Goal: Information Seeking & Learning: Learn about a topic

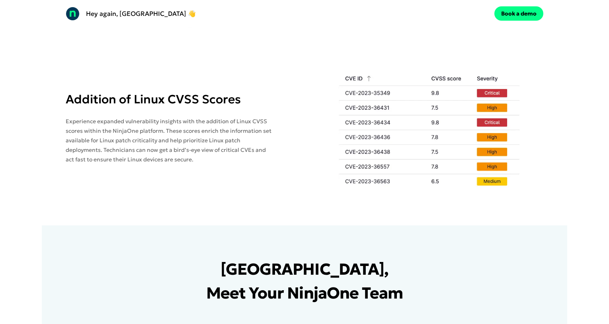
scroll to position [759, 0]
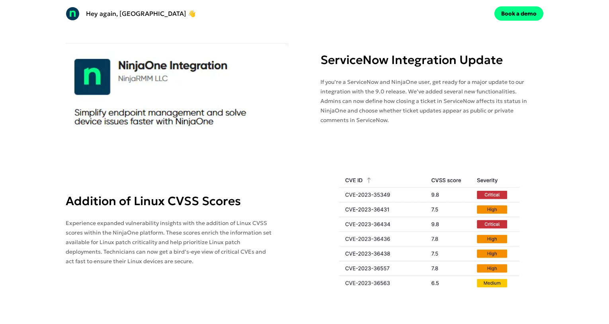
drag, startPoint x: 267, startPoint y: 21, endPoint x: 263, endPoint y: 29, distance: 8.5
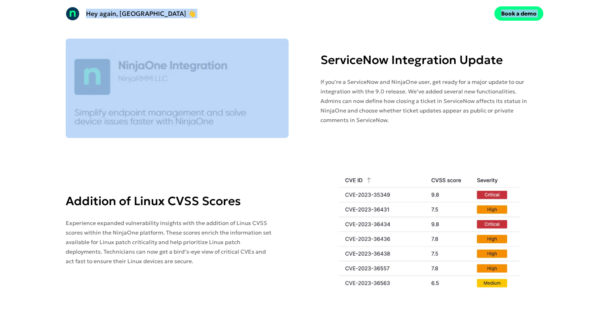
click at [342, 25] on div "Hey again, Queen's University 👋 Book a demo" at bounding box center [304, 13] width 525 height 27
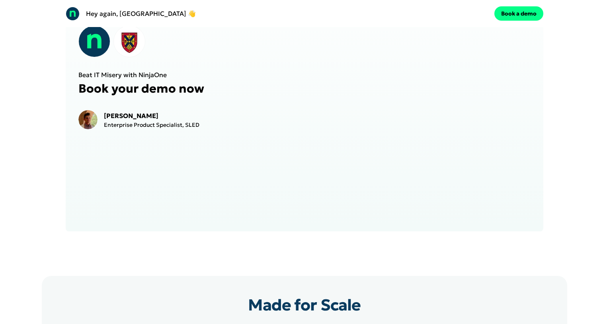
scroll to position [1355, 0]
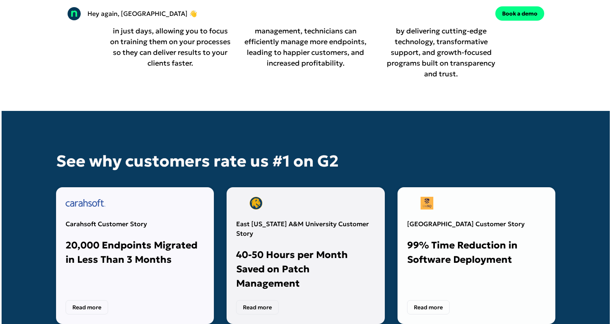
scroll to position [2071, 0]
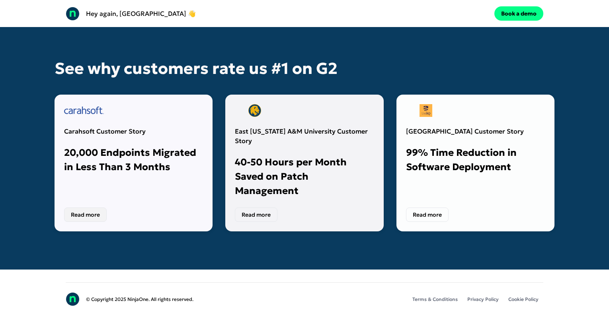
click at [68, 208] on button "Read more" at bounding box center [85, 215] width 43 height 14
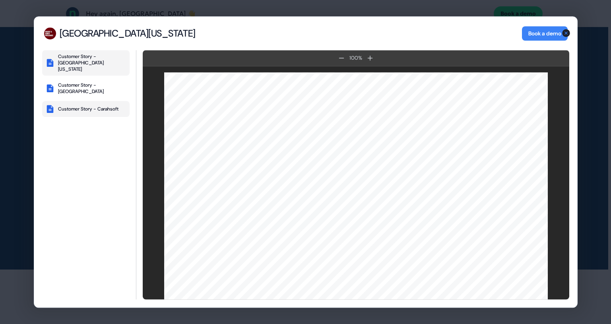
click at [70, 106] on div "Customer Story - Carahsoft" at bounding box center [88, 109] width 60 height 6
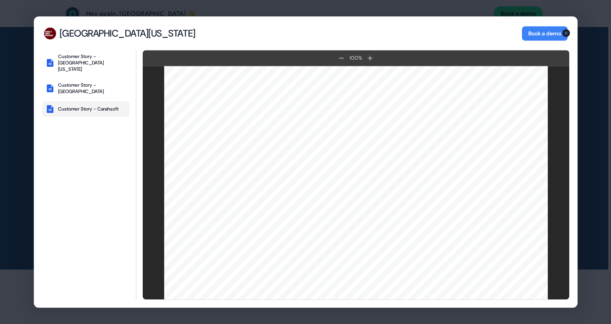
scroll to position [1073, 0]
click at [75, 90] on button "Customer Story - [GEOGRAPHIC_DATA]" at bounding box center [86, 88] width 88 height 19
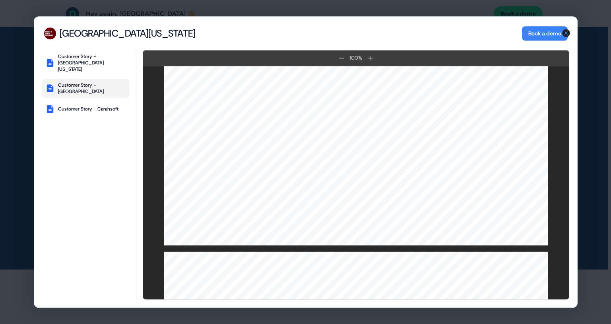
scroll to position [708, 0]
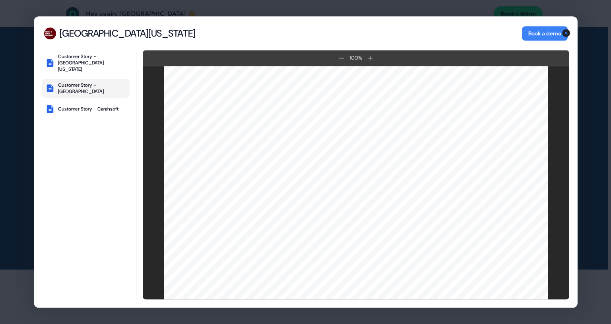
click at [59, 158] on div "Customer Story - [GEOGRAPHIC_DATA][US_STATE] A&M University Customer Story - [G…" at bounding box center [86, 175] width 88 height 250
